Goal: Information Seeking & Learning: Find specific page/section

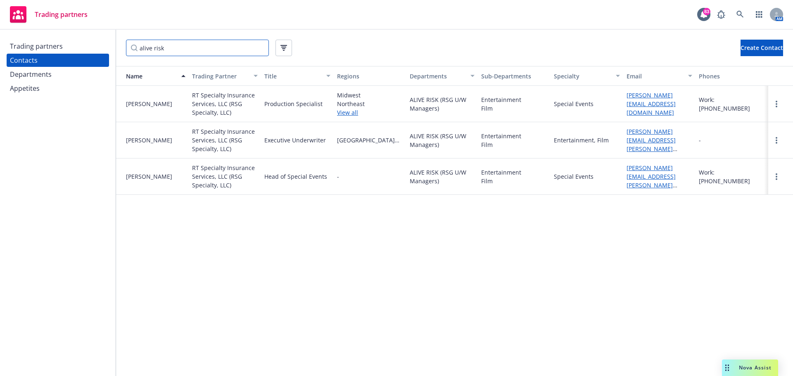
click at [184, 49] on input "alive risk" at bounding box center [197, 48] width 143 height 17
drag, startPoint x: 163, startPoint y: 50, endPoint x: -73, endPoint y: 50, distance: 236.1
click at [0, 50] on html "Trading partners 83 AM Trading partners Contacts Departments Appetites alive ri…" at bounding box center [396, 188] width 793 height 376
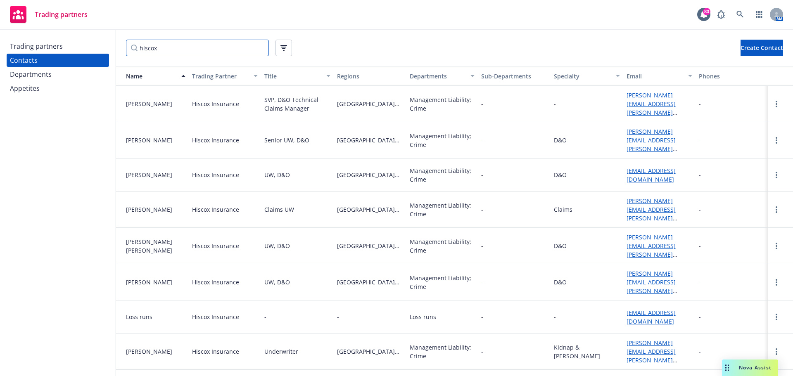
type input "hiscox"
